Goal: Information Seeking & Learning: Understand process/instructions

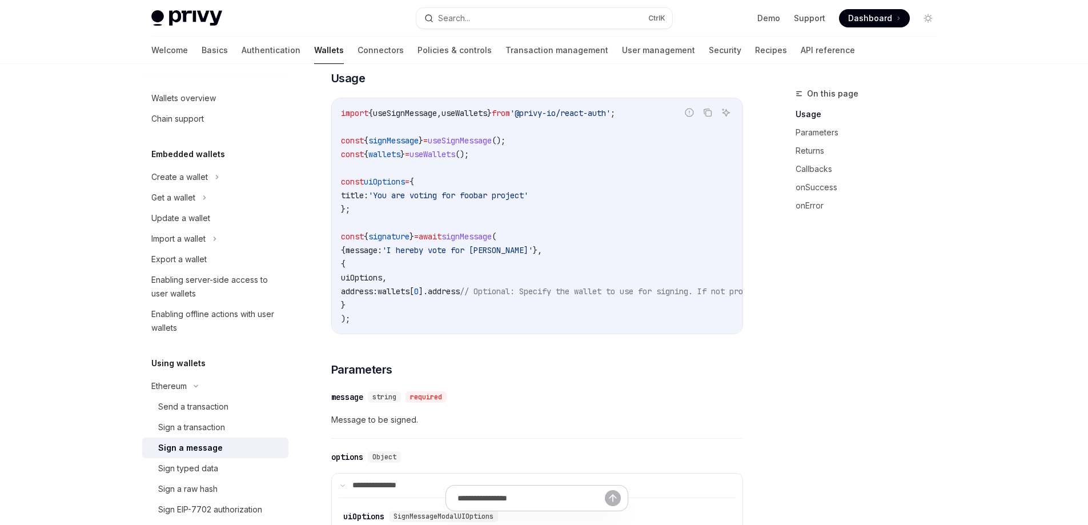
scroll to position [229, 0]
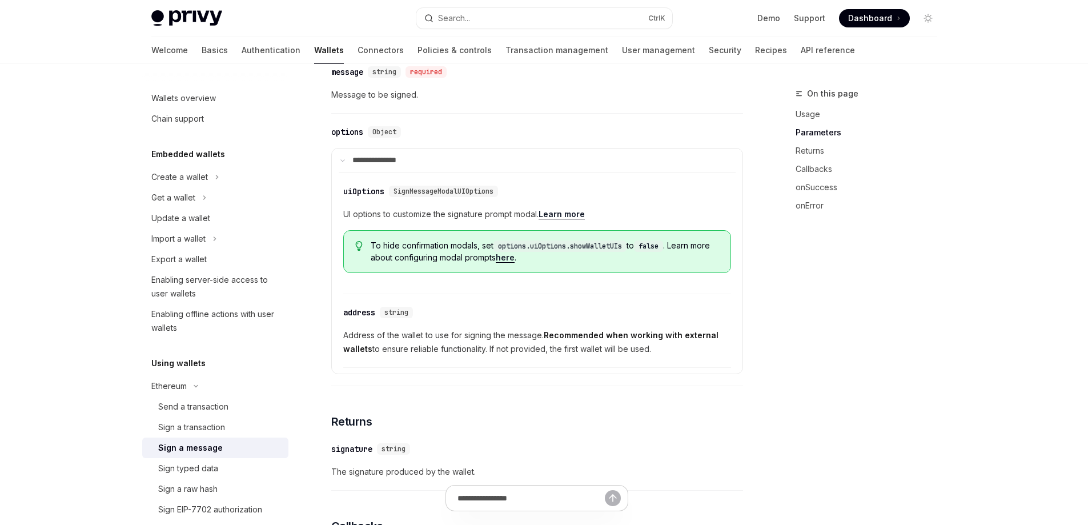
drag, startPoint x: 762, startPoint y: 345, endPoint x: 695, endPoint y: 263, distance: 105.6
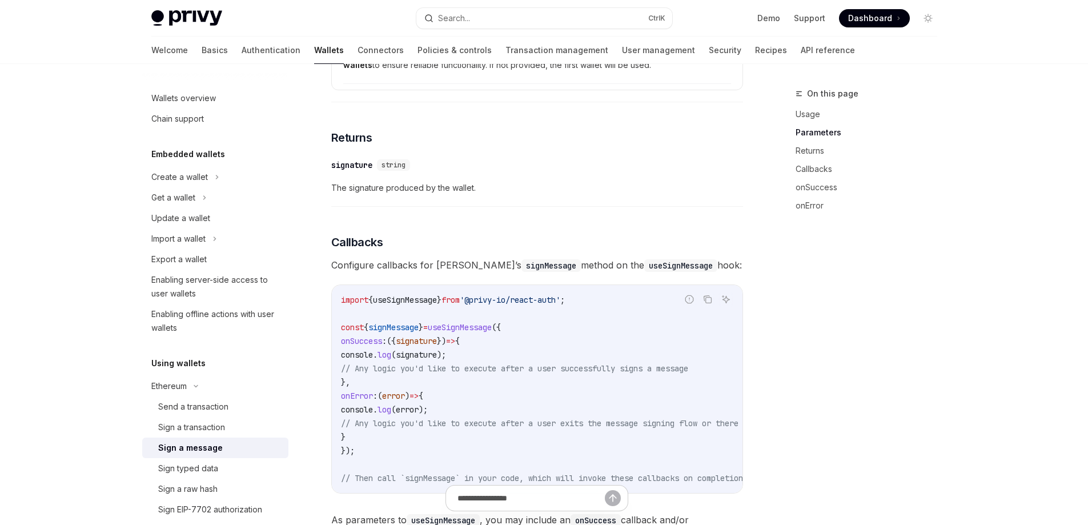
scroll to position [836, 0]
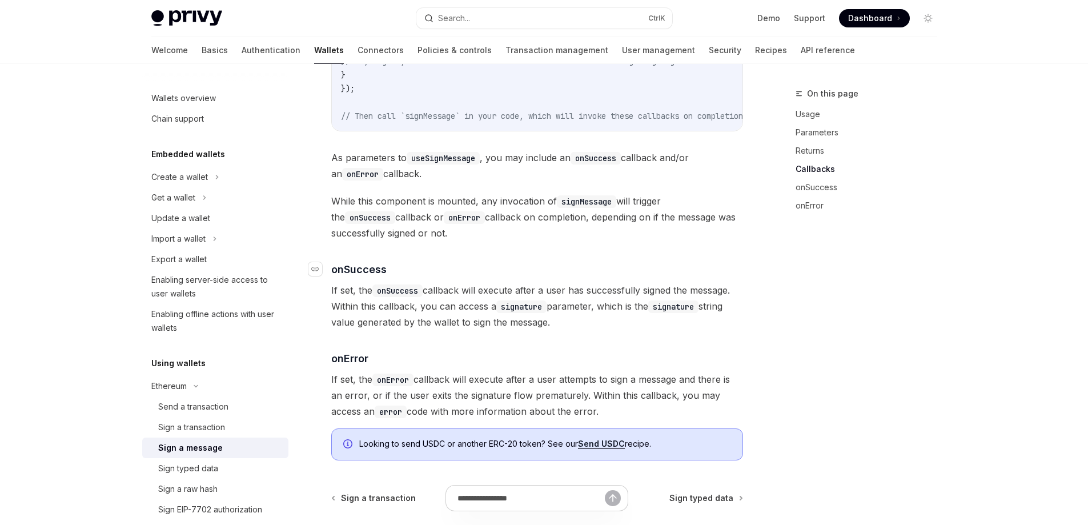
drag, startPoint x: 357, startPoint y: 430, endPoint x: 345, endPoint y: 286, distance: 144.5
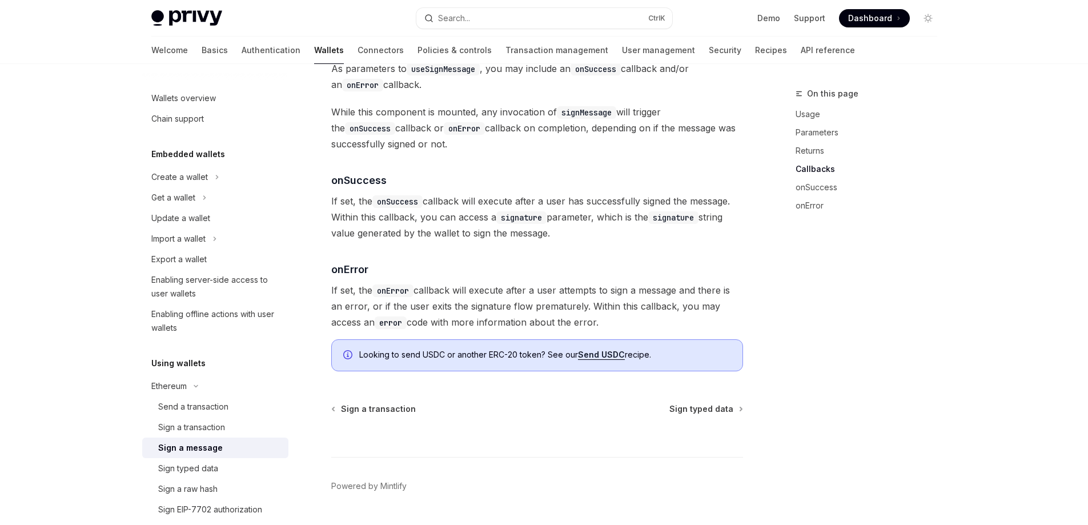
scroll to position [1335, 0]
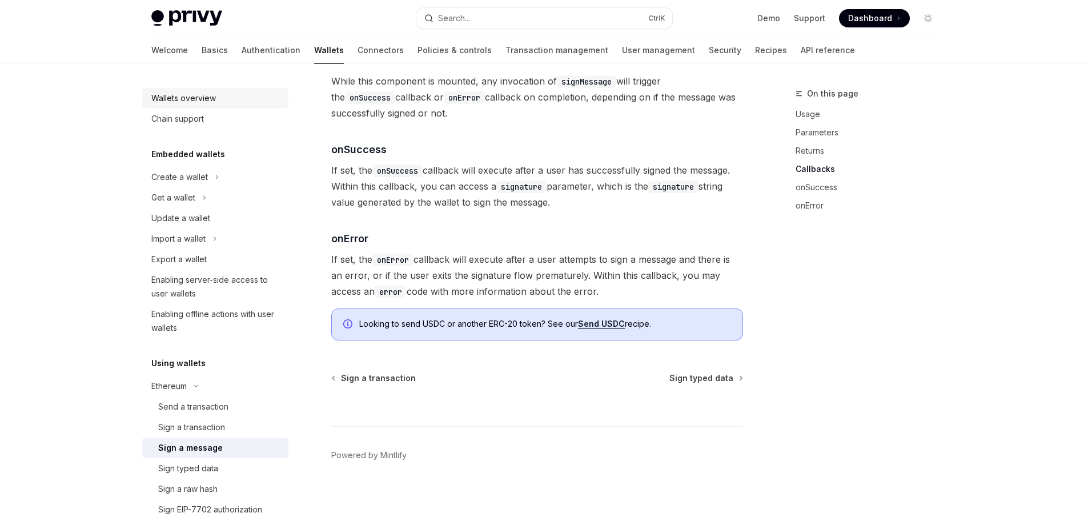
drag, startPoint x: 216, startPoint y: 104, endPoint x: 207, endPoint y: 97, distance: 11.8
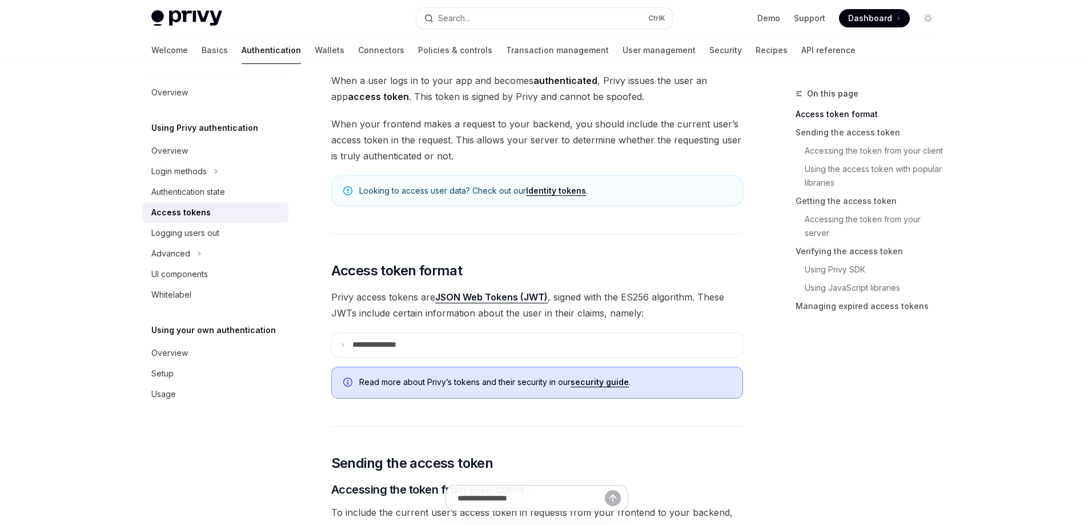
scroll to position [75, 0]
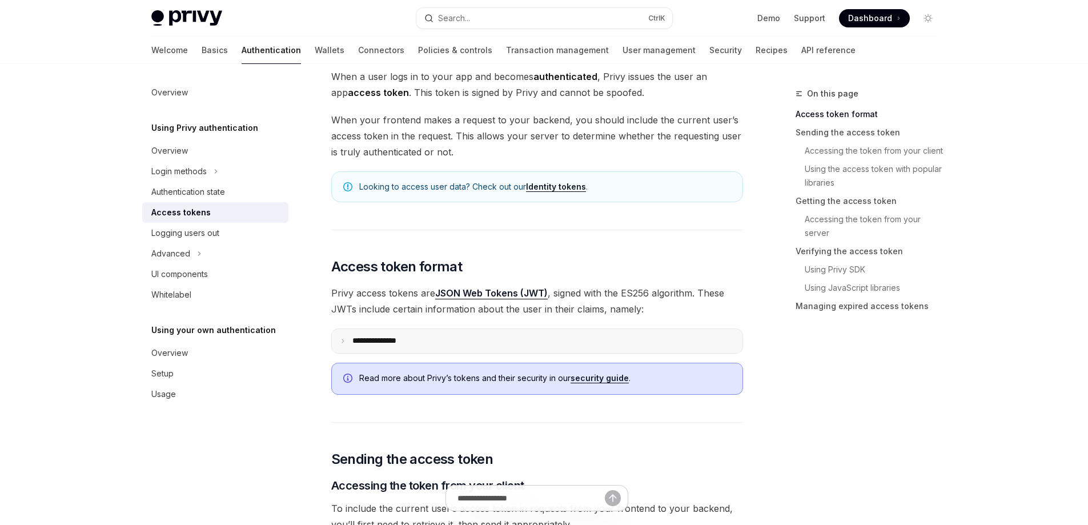
click at [367, 341] on p "**********" at bounding box center [384, 341] width 62 height 10
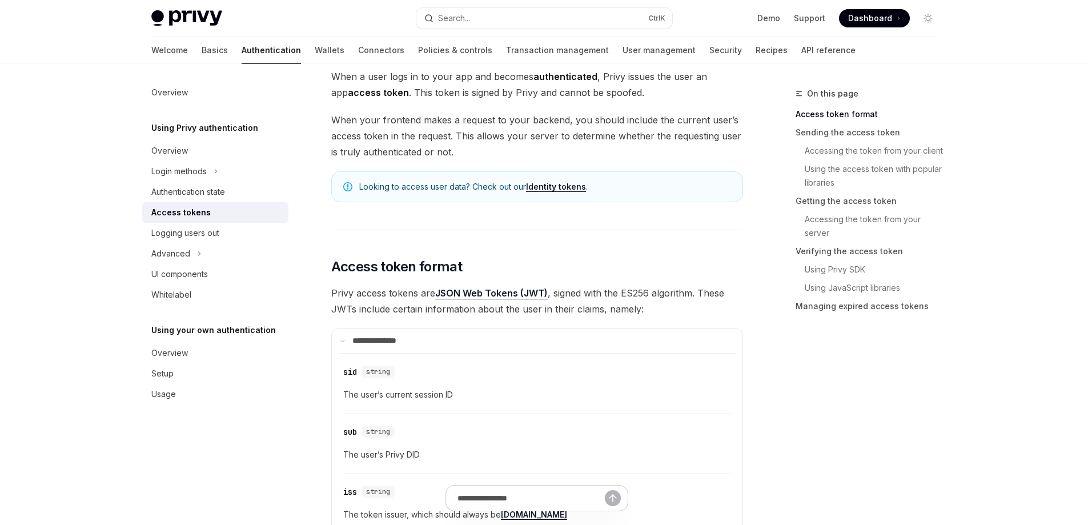
drag, startPoint x: 350, startPoint y: 279, endPoint x: 325, endPoint y: 357, distance: 81.5
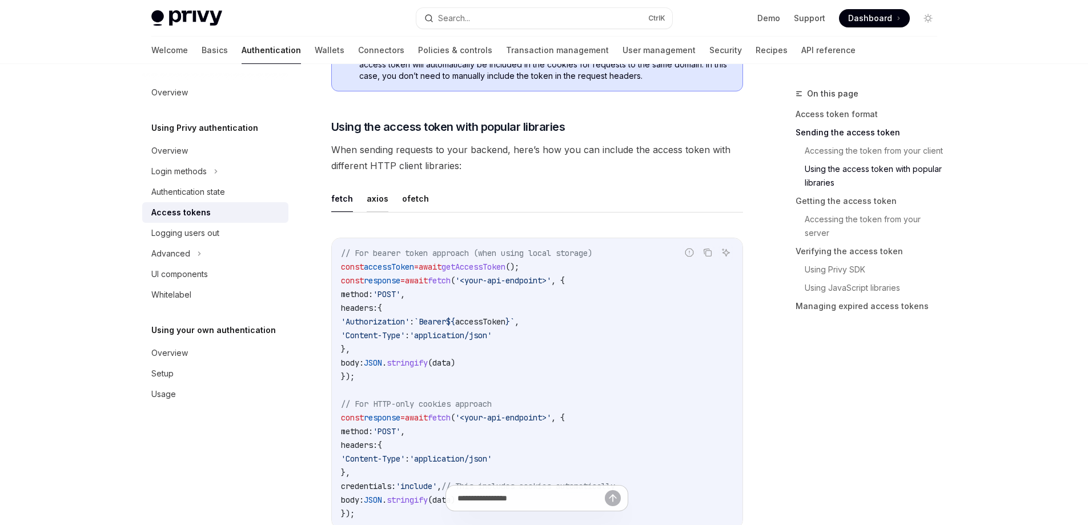
scroll to position [1290, 0]
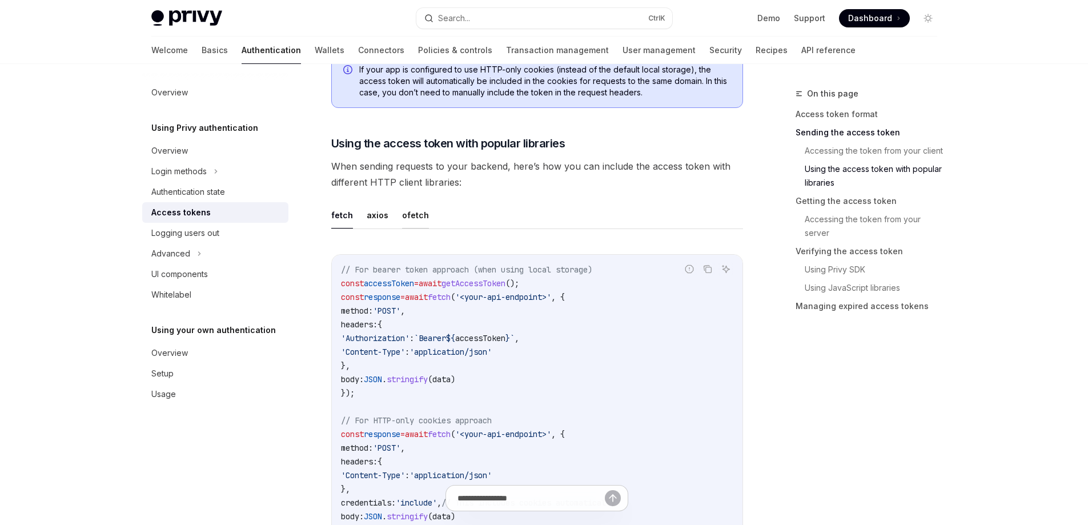
click at [413, 216] on button "ofetch" at bounding box center [415, 215] width 27 height 27
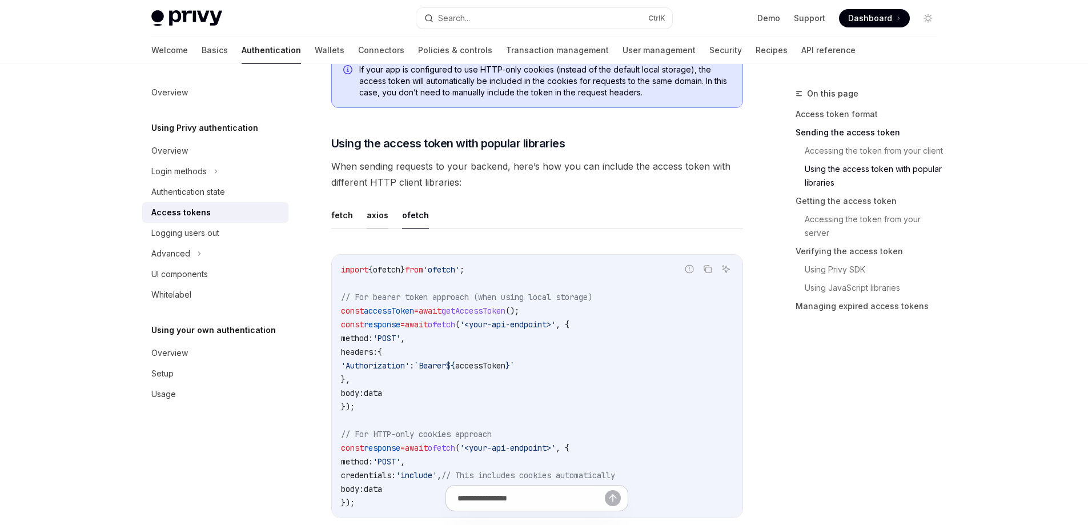
click at [372, 221] on button "axios" at bounding box center [378, 215] width 22 height 27
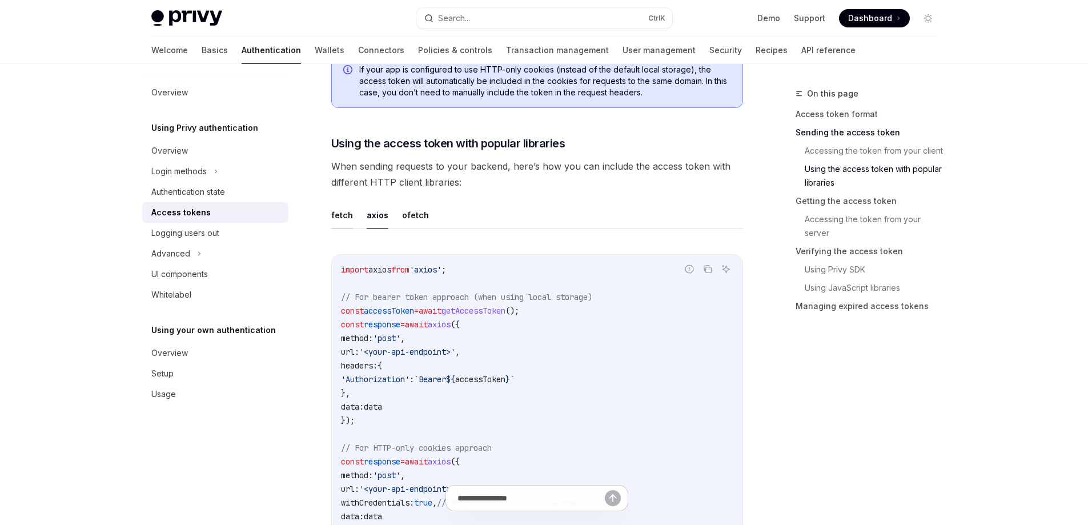
click at [343, 219] on button "fetch" at bounding box center [342, 215] width 22 height 27
type textarea "*"
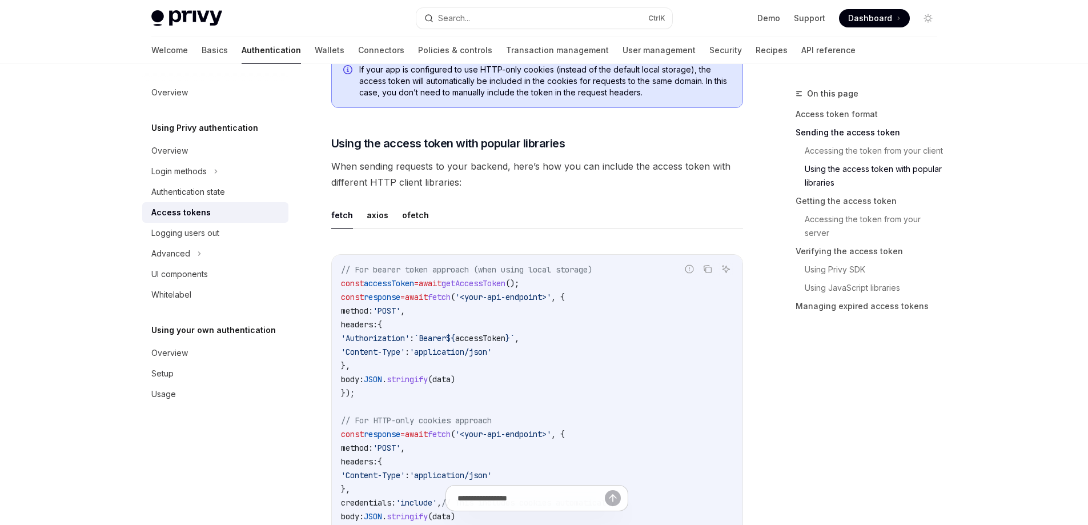
drag, startPoint x: 465, startPoint y: 192, endPoint x: 454, endPoint y: 175, distance: 20.6
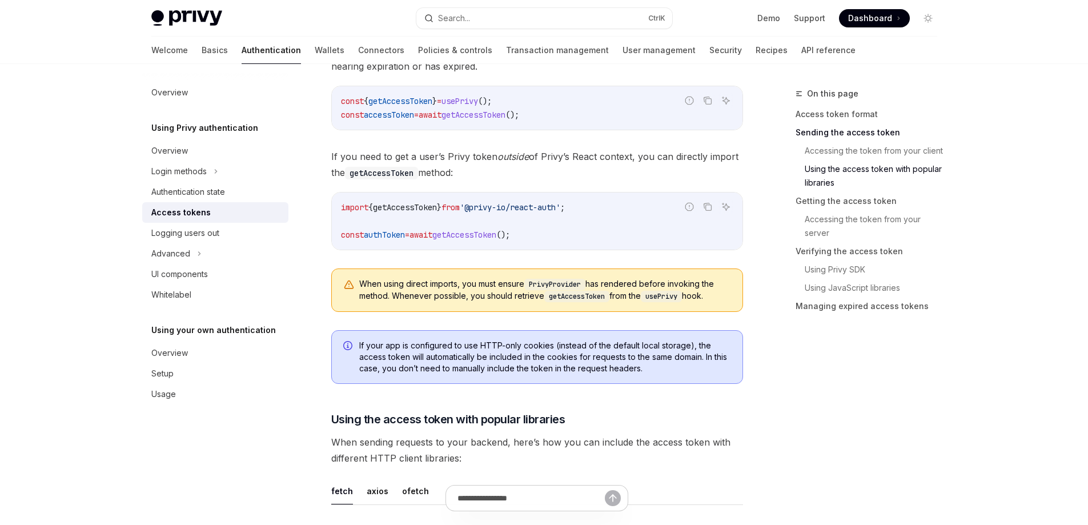
scroll to position [1008, 0]
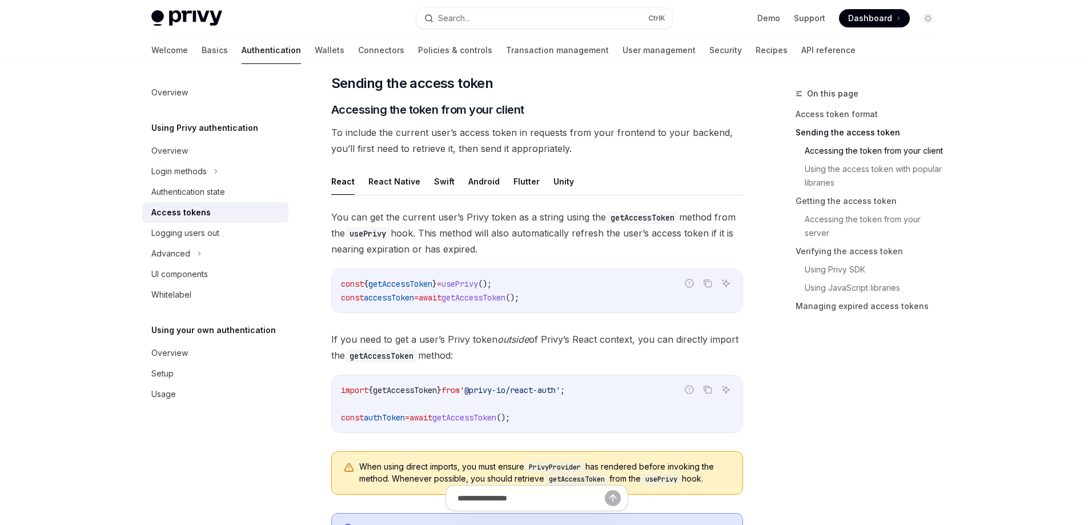
scroll to position [835, 0]
